Goal: Communication & Community: Answer question/provide support

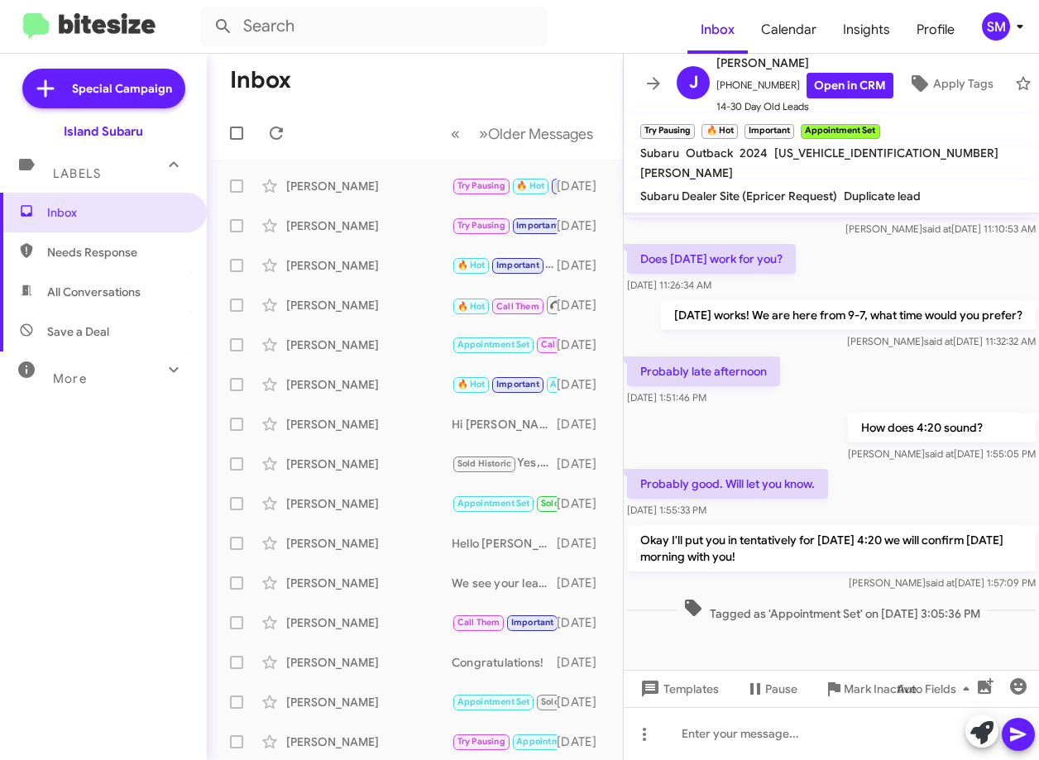
scroll to position [391, 0]
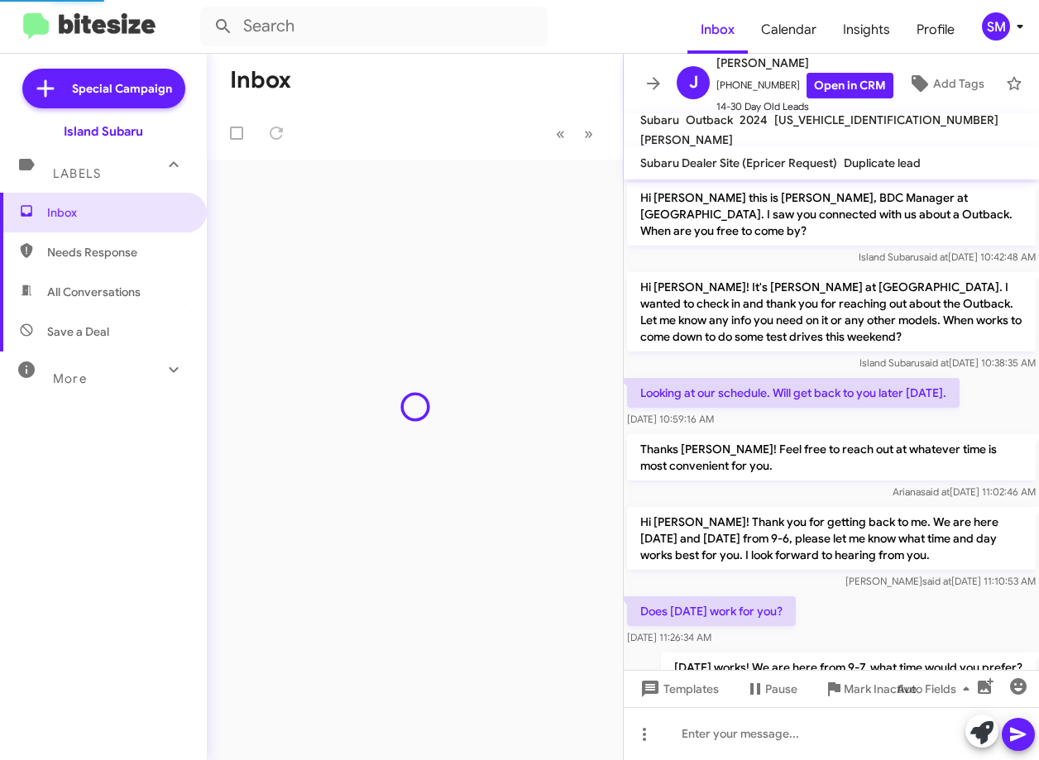
scroll to position [357, 0]
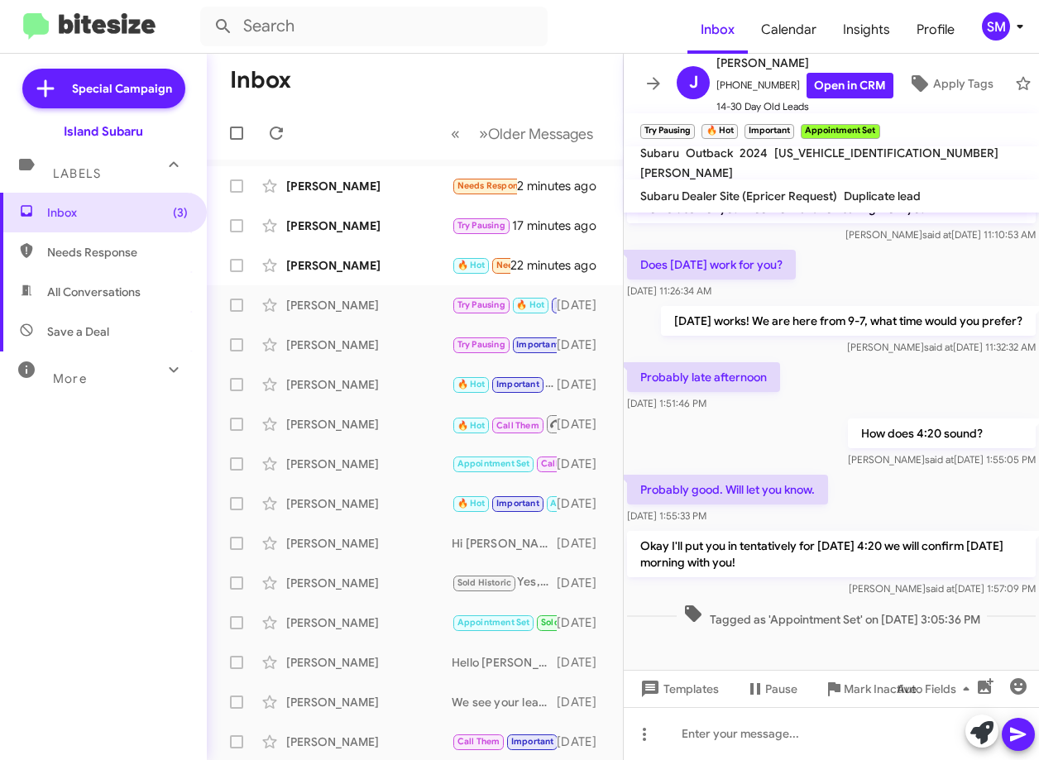
scroll to position [391, 0]
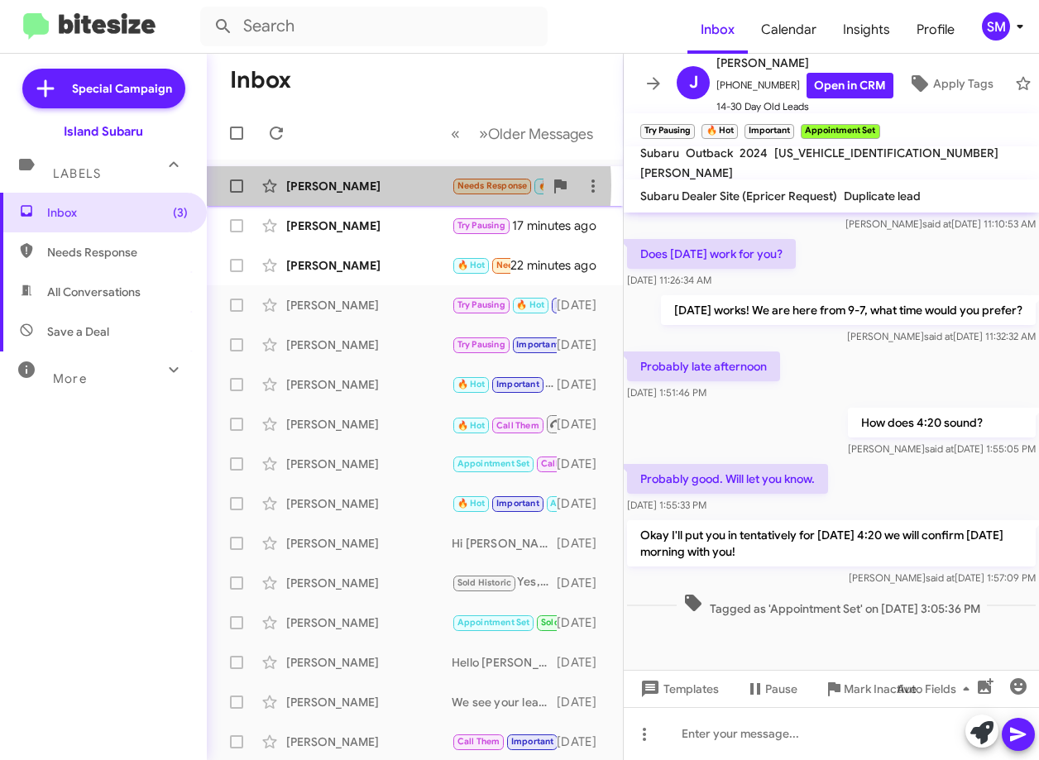
click at [378, 185] on div "Urszula Czajka" at bounding box center [368, 186] width 165 height 17
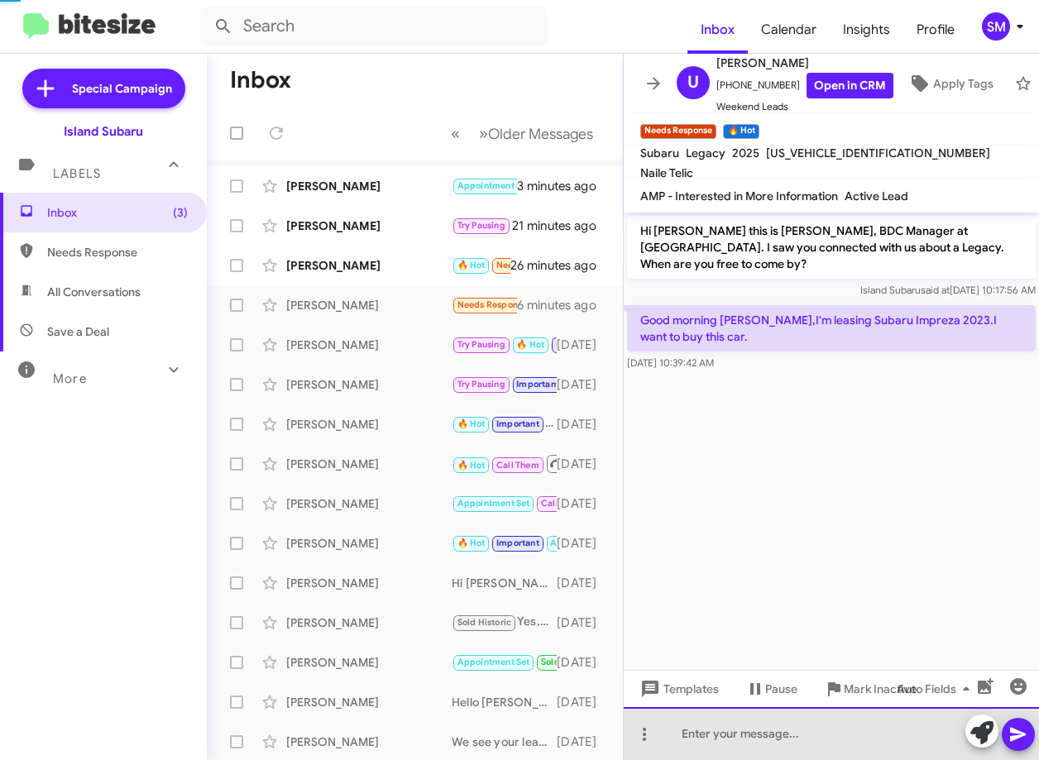
click at [817, 733] on div at bounding box center [831, 733] width 415 height 53
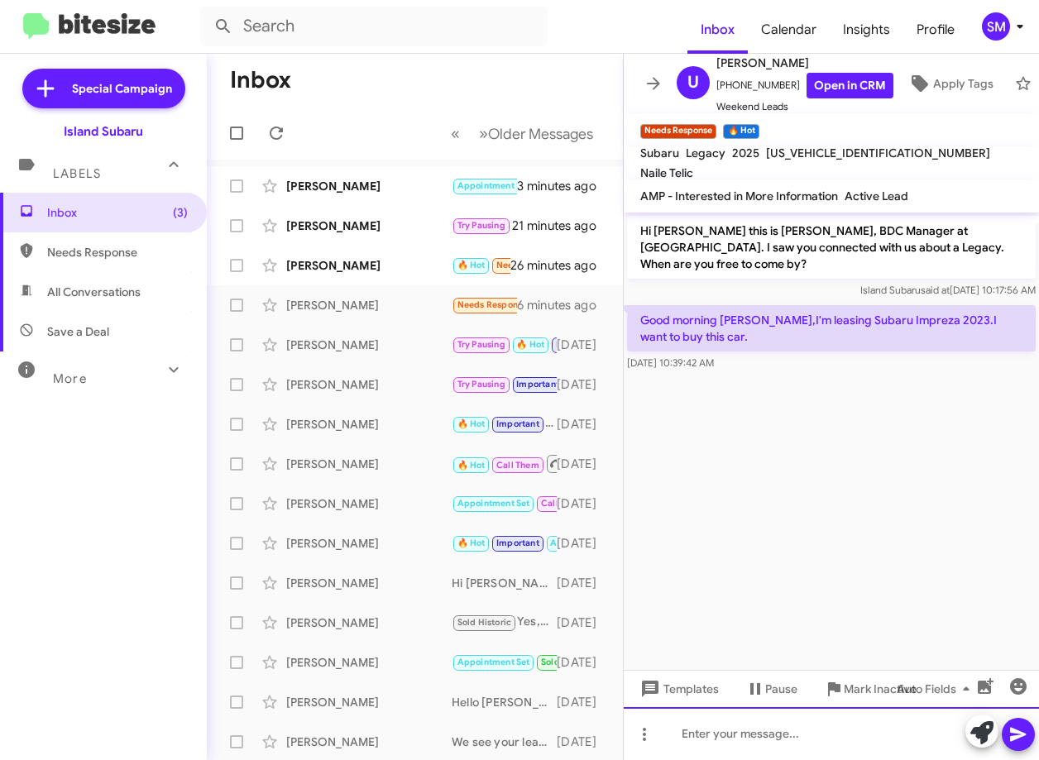
click at [792, 736] on div at bounding box center [831, 733] width 415 height 53
click at [695, 732] on div at bounding box center [831, 733] width 415 height 53
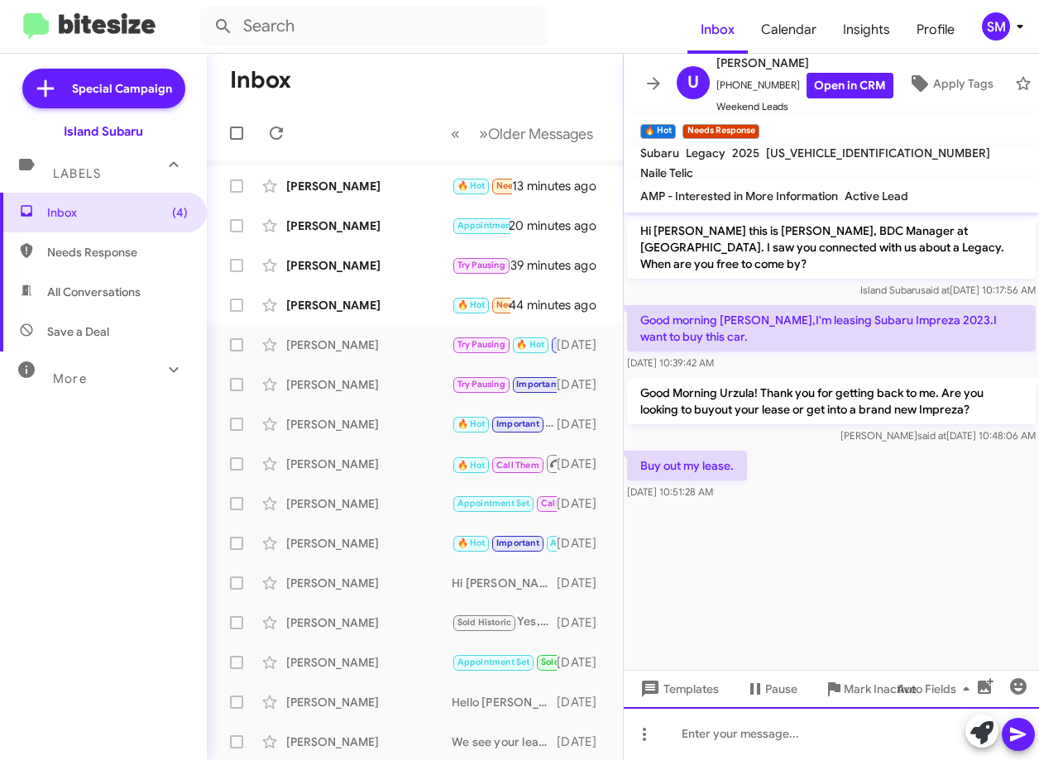
click at [708, 743] on div at bounding box center [831, 733] width 415 height 53
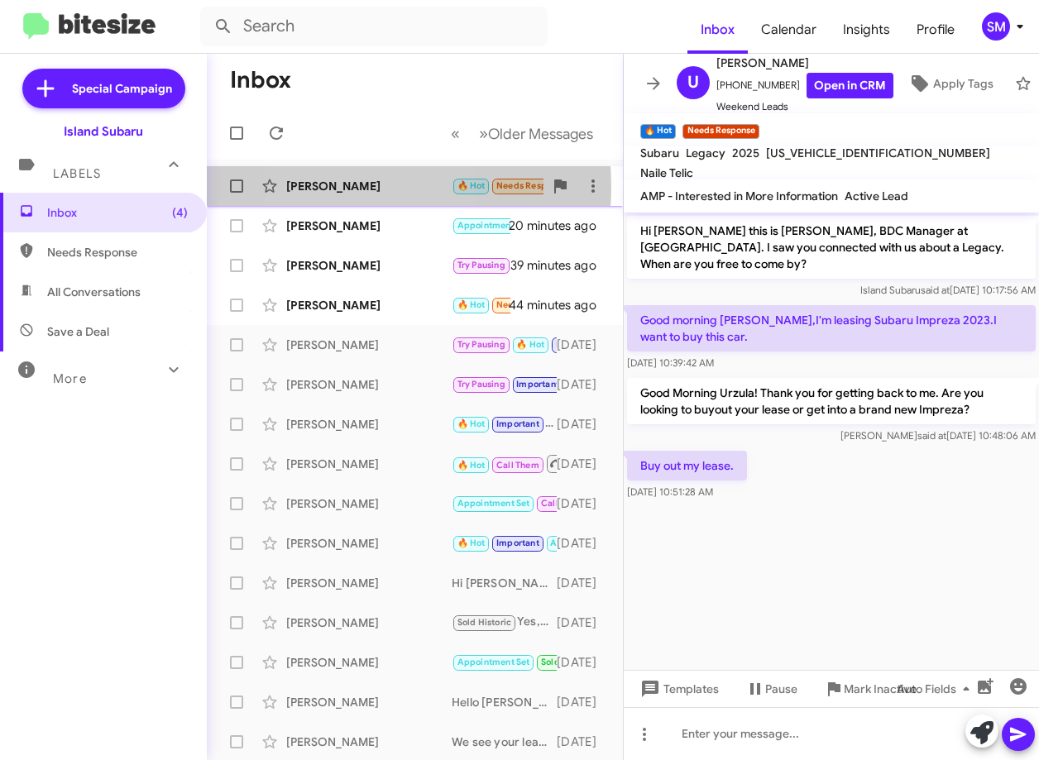
click at [333, 187] on div "Urszula Czajka" at bounding box center [368, 186] width 165 height 17
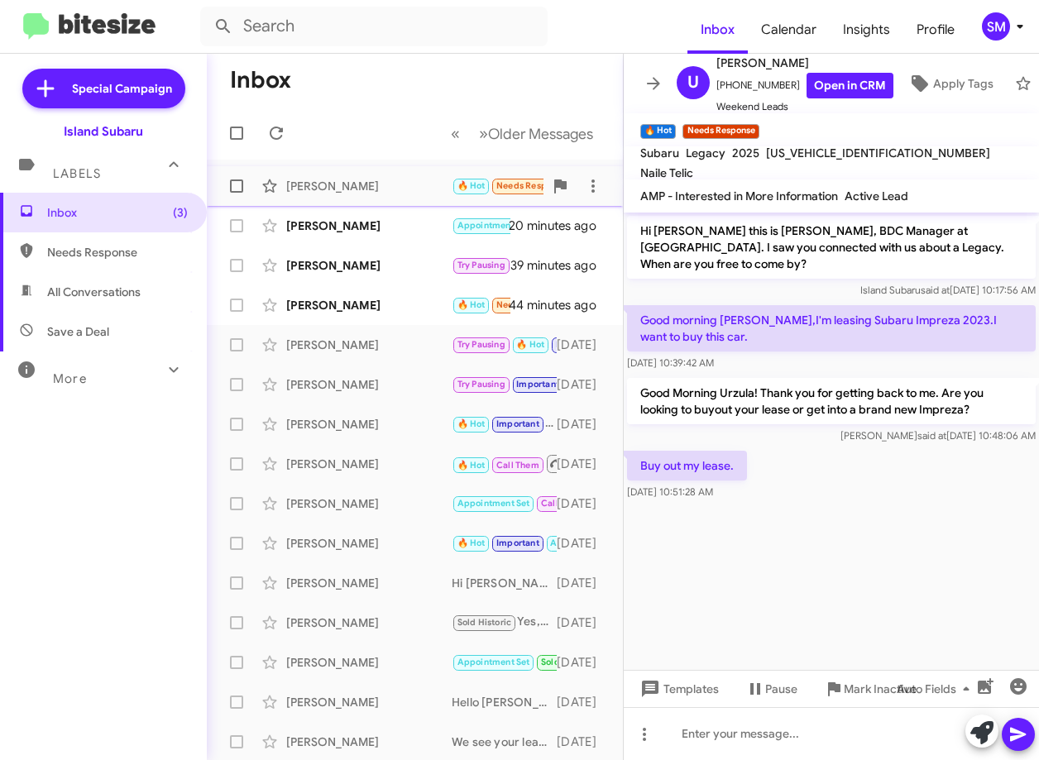
click at [376, 173] on div "Urszula Czajka 🔥 Hot Needs Response Buy out my lease. 13 minutes ago" at bounding box center [415, 186] width 390 height 33
click at [741, 736] on div at bounding box center [831, 733] width 415 height 53
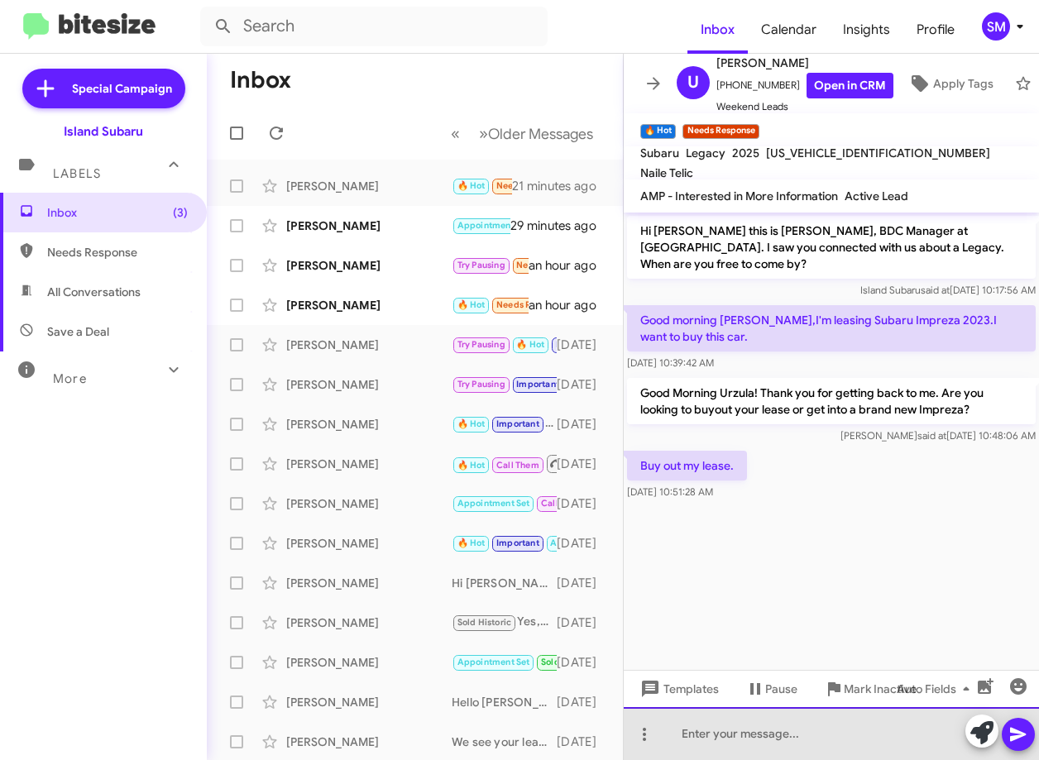
click at [736, 729] on div at bounding box center [831, 733] width 415 height 53
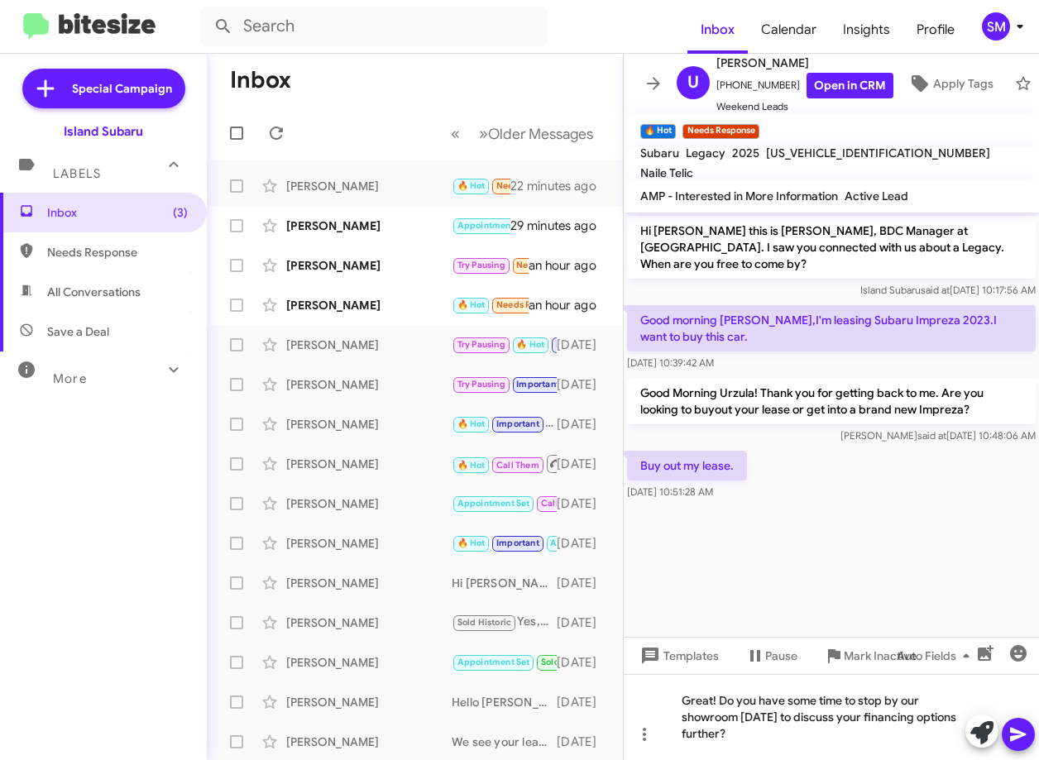
click at [1012, 729] on icon at bounding box center [1018, 735] width 16 height 14
click at [1018, 719] on span at bounding box center [1019, 734] width 20 height 33
click at [1010, 725] on icon at bounding box center [1019, 735] width 20 height 20
click at [707, 729] on div "Great! Do you have some time to stop by our showroom today to discuss your fina…" at bounding box center [831, 717] width 415 height 86
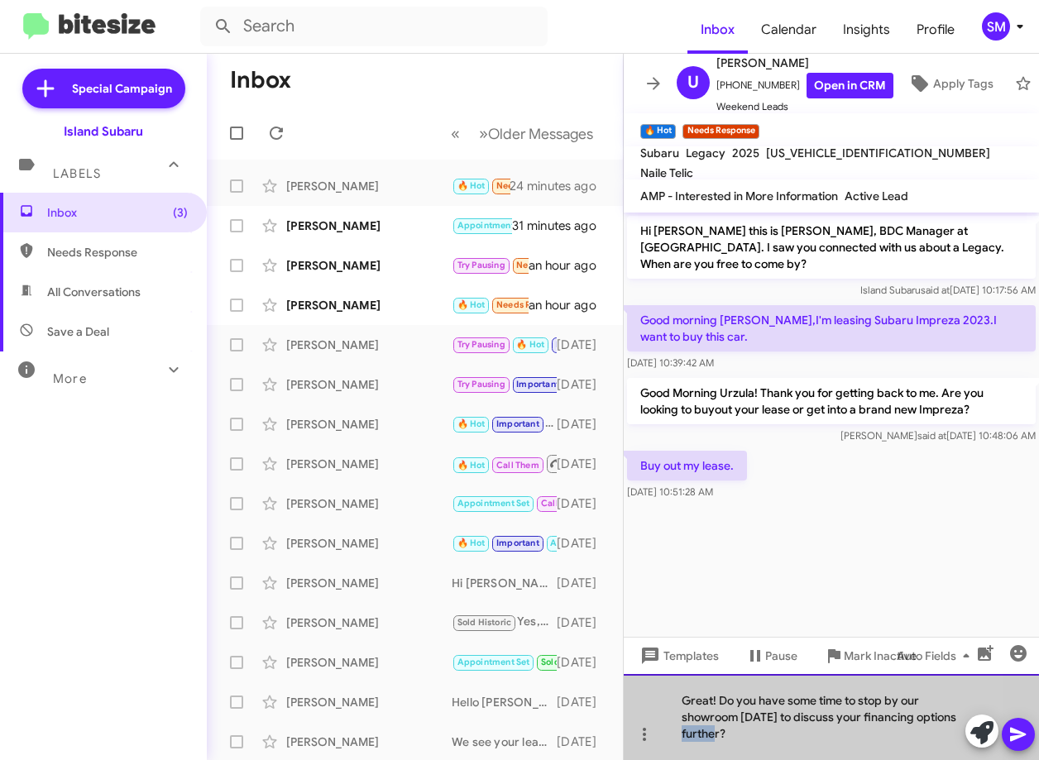
click at [707, 729] on div "Great! Do you have some time to stop by our showroom today to discuss your fina…" at bounding box center [831, 717] width 415 height 86
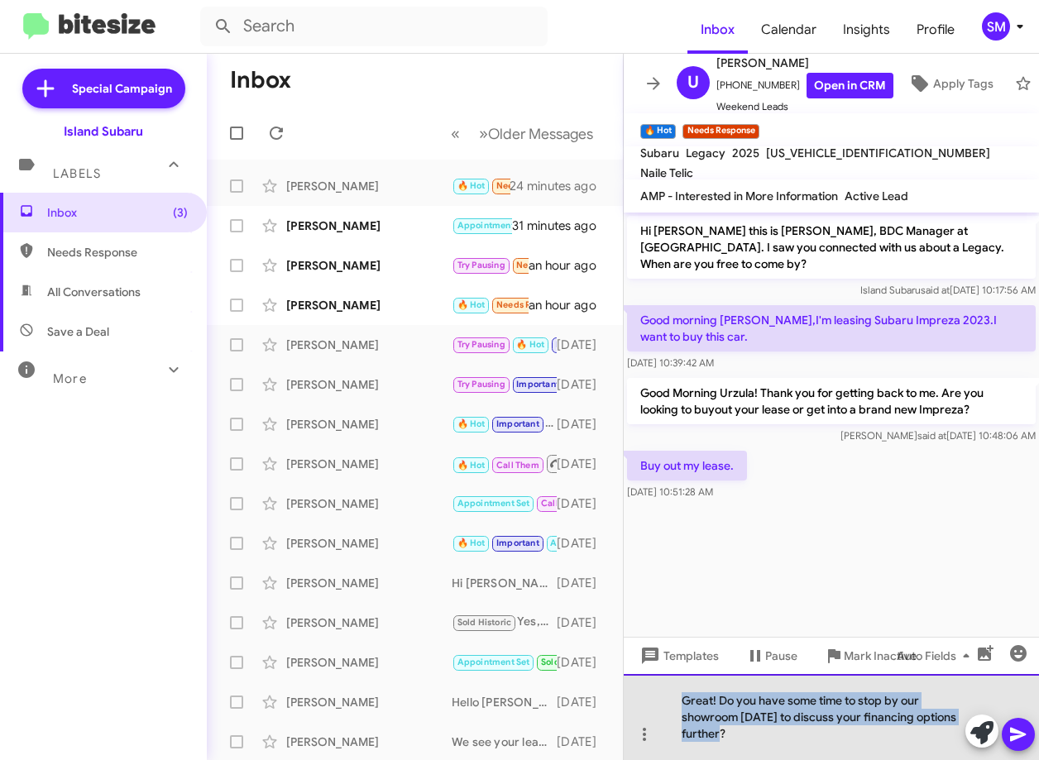
click at [708, 730] on div "Great! Do you have some time to stop by our showroom today to discuss your fina…" at bounding box center [831, 717] width 415 height 86
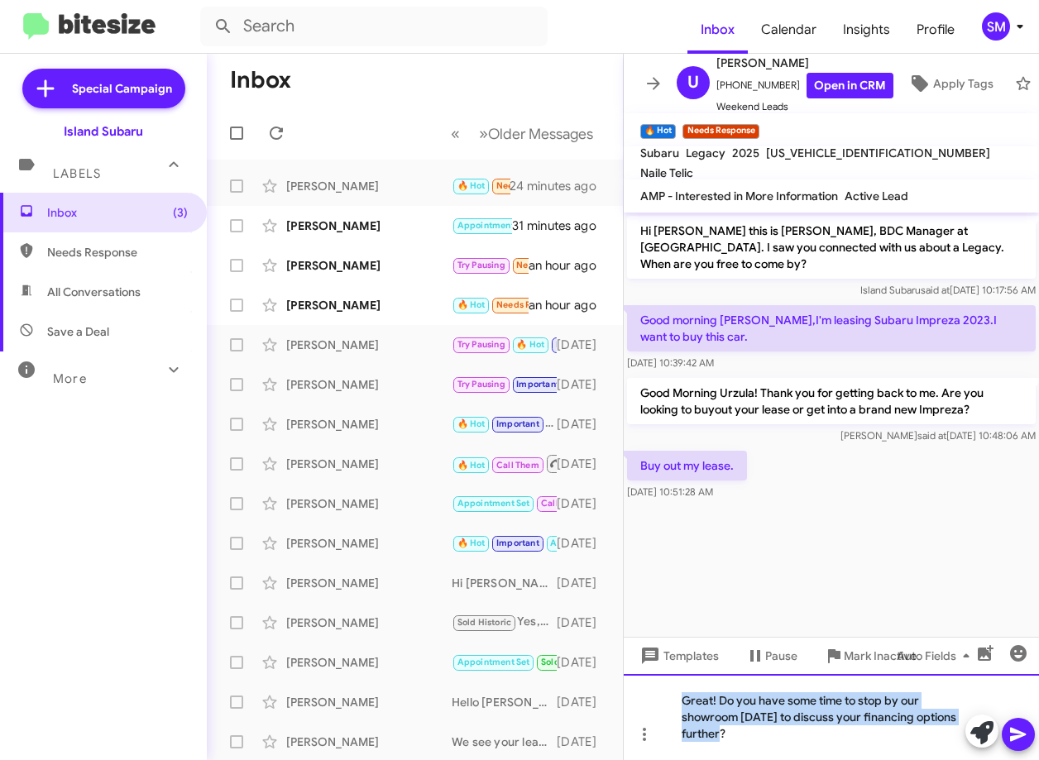
copy div "Great! Do you have some time to stop by our showroom today to discuss your fina…"
